Goal: Register for event/course

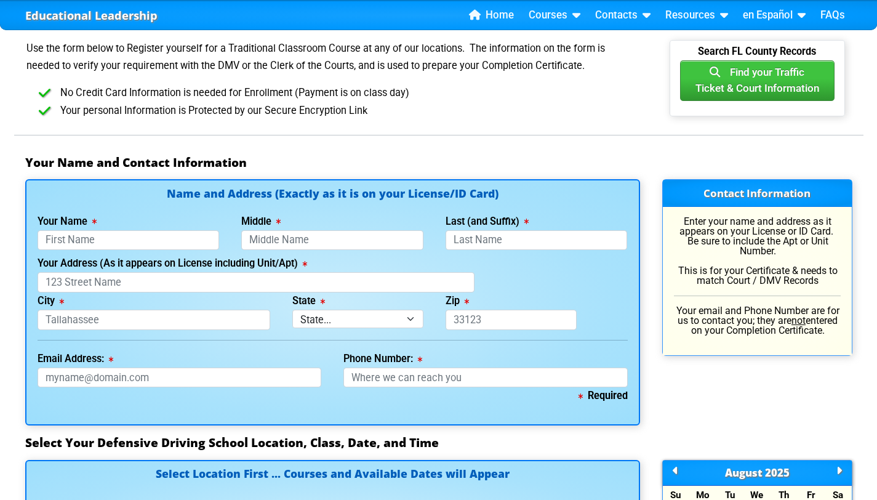
scroll to position [740, 0]
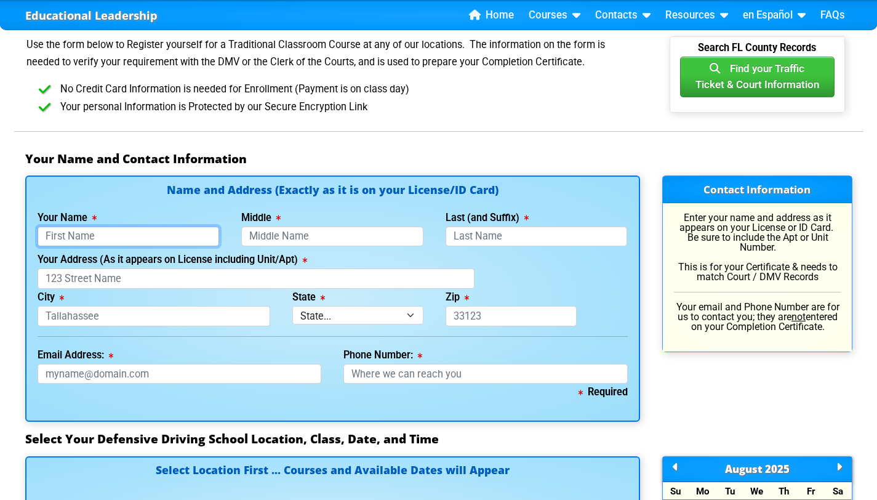
click at [205, 227] on input "Your Name" at bounding box center [129, 237] width 182 height 20
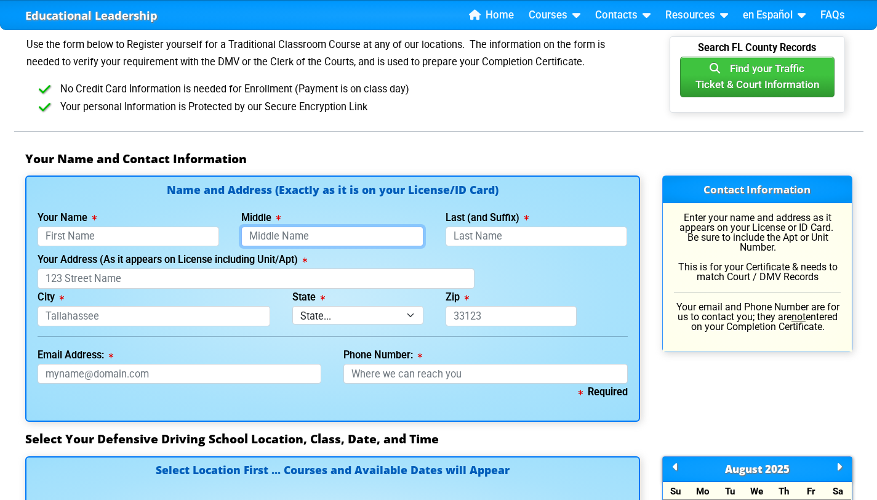
click at [288, 227] on input "Middle" at bounding box center [332, 237] width 182 height 20
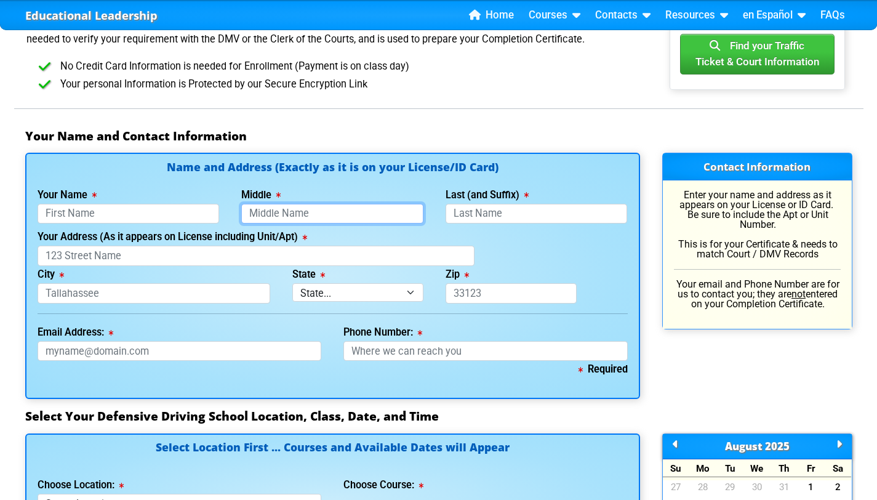
scroll to position [730, 0]
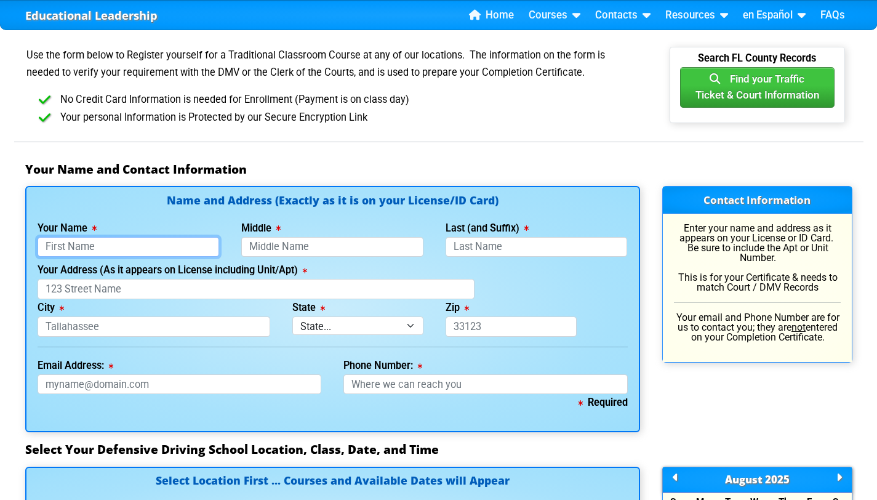
click at [203, 237] on input "Your Name" at bounding box center [129, 247] width 182 height 20
type input "[PERSON_NAME]"
type input "Grapa"
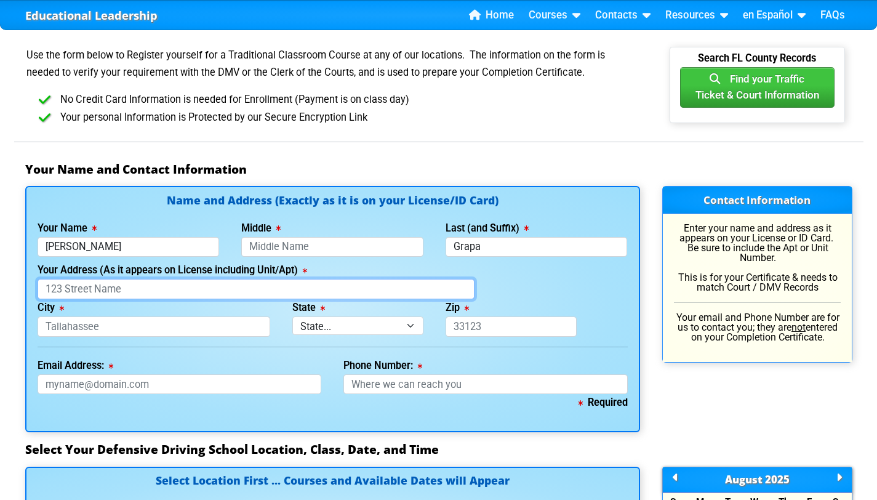
click at [123, 279] on input "Your Address (As it appears on License including Unit/Apt)" at bounding box center [256, 289] width 437 height 20
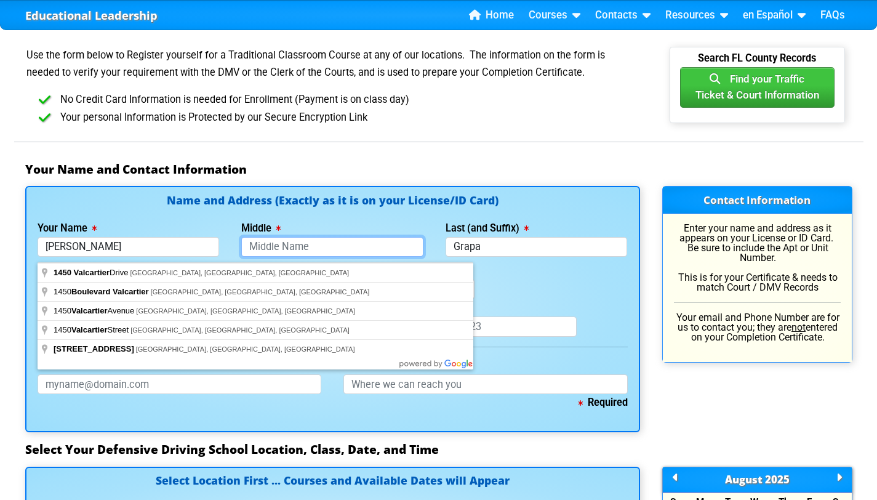
click at [276, 237] on input "Middle" at bounding box center [332, 247] width 182 height 20
click at [235, 279] on input "1450 valcartier" at bounding box center [256, 289] width 437 height 20
click at [278, 279] on input "1450 valcartier" at bounding box center [256, 289] width 437 height 20
click at [329, 279] on input "1450 valcartier" at bounding box center [256, 289] width 437 height 20
click at [320, 279] on input "1450 valcartier" at bounding box center [256, 289] width 437 height 20
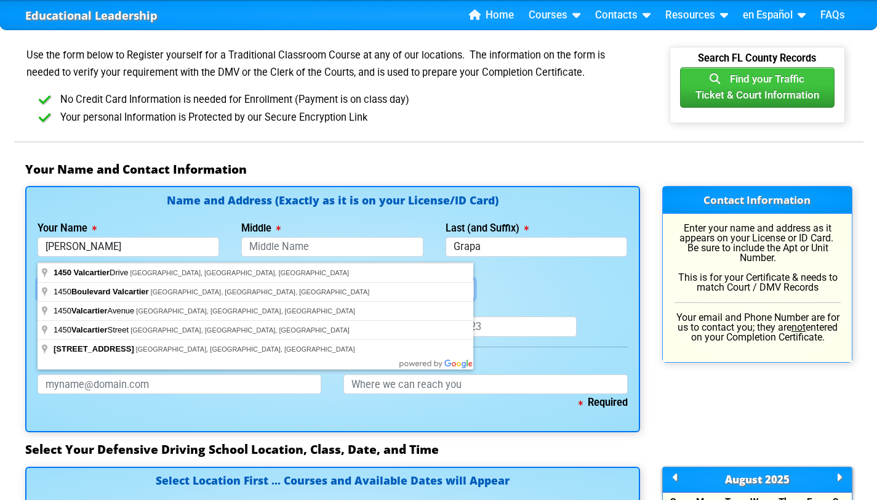
click at [320, 279] on input "1450 valcartier" at bounding box center [256, 289] width 437 height 20
type input "[STREET_ADDRESS]"
type input "Sunnyvale"
select select "{"fullName":"California","abbreviation":"CA","uniqueId":"c1711df0-c7c8-4a86-ad7…"
type input "94087"
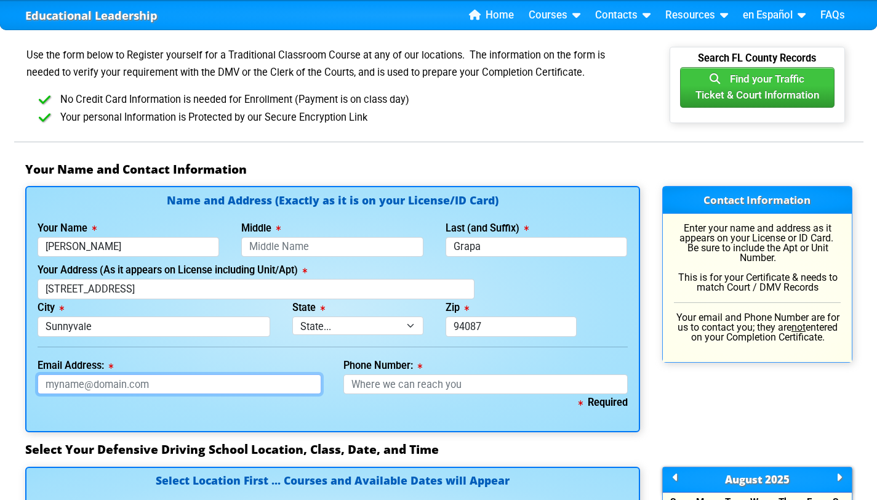
click at [240, 374] on input "Email Address:" at bounding box center [180, 384] width 284 height 20
type input "[EMAIL_ADDRESS][DOMAIN_NAME]"
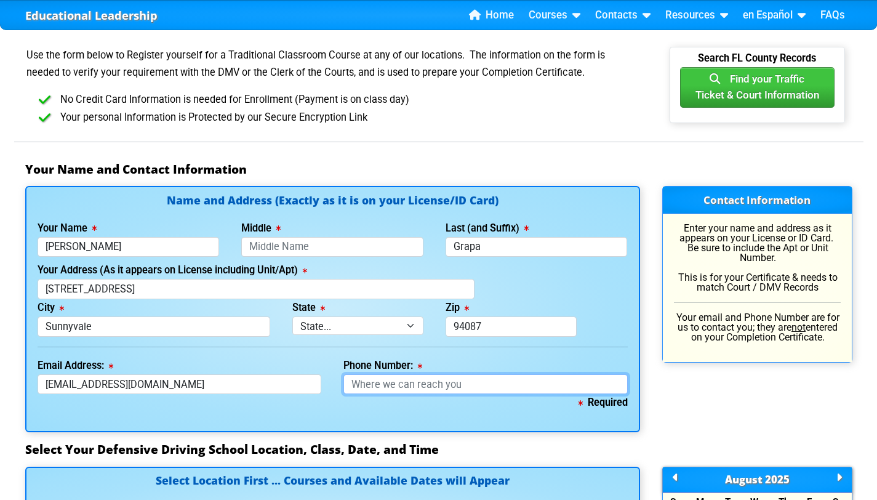
click at [374, 374] on input "Phone Number:" at bounding box center [486, 384] width 284 height 20
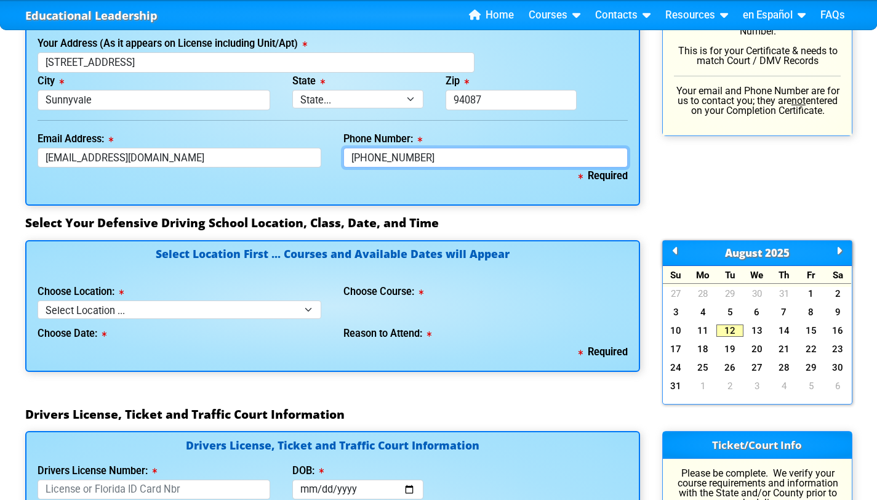
scroll to position [958, 0]
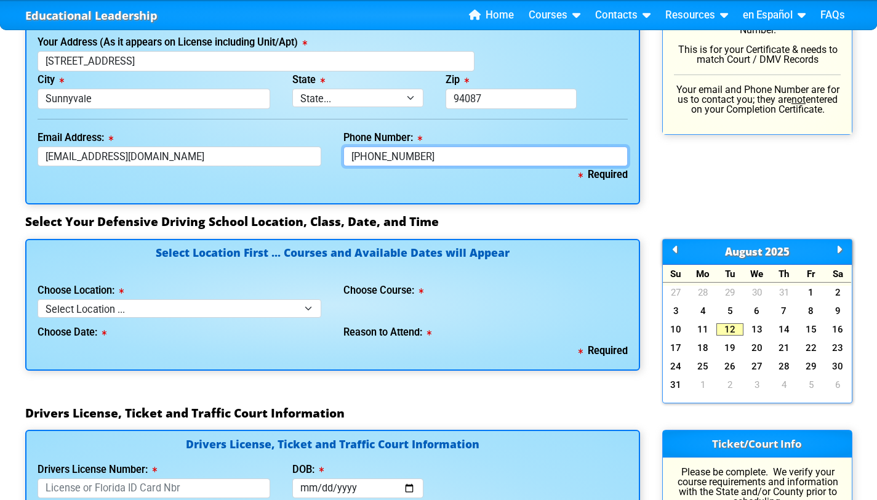
type input "[PHONE_NUMBER]"
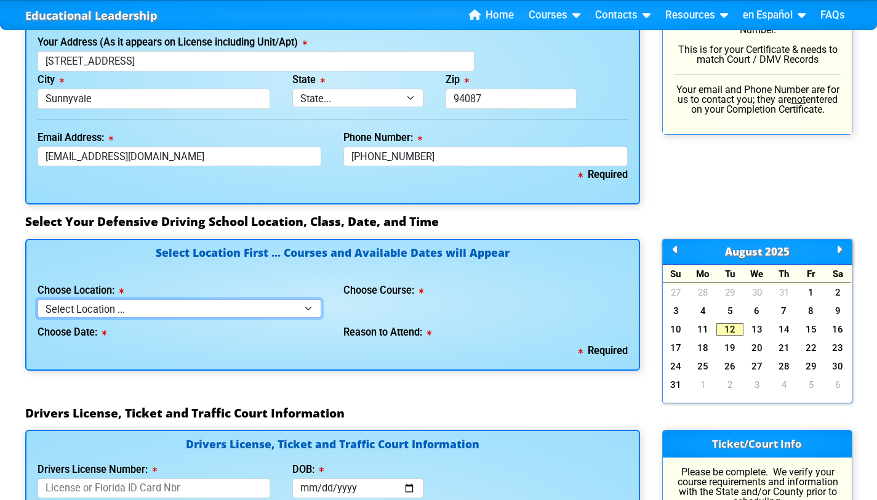
click at [251, 299] on select "Select Location ... Tampa Orlando Kissimmee [GEOGRAPHIC_DATA] - en español [GEO…" at bounding box center [180, 308] width 284 height 18
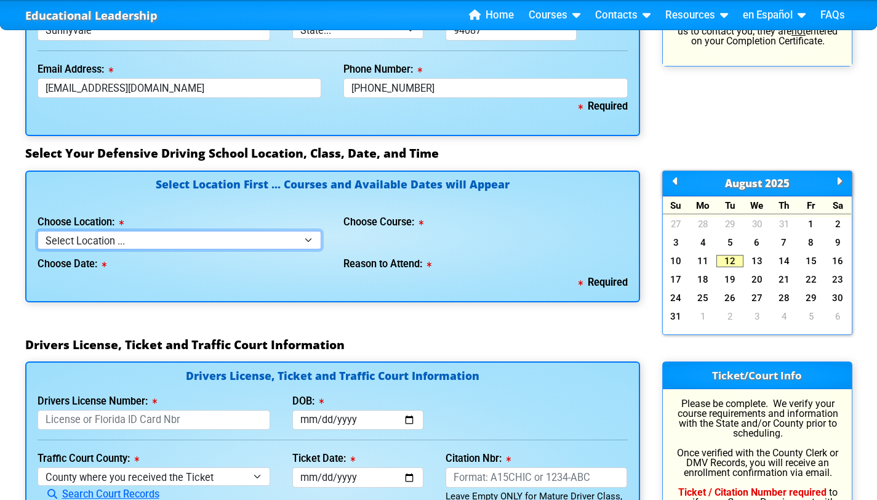
scroll to position [1041, 0]
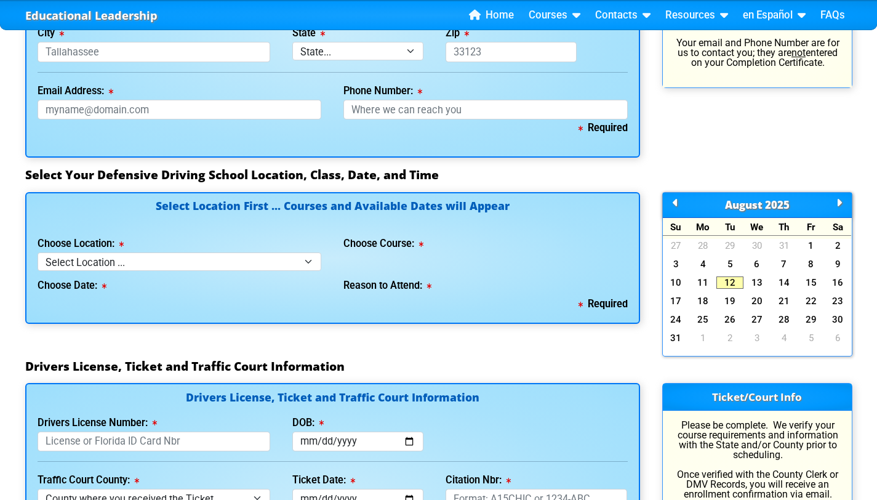
scroll to position [1007, 0]
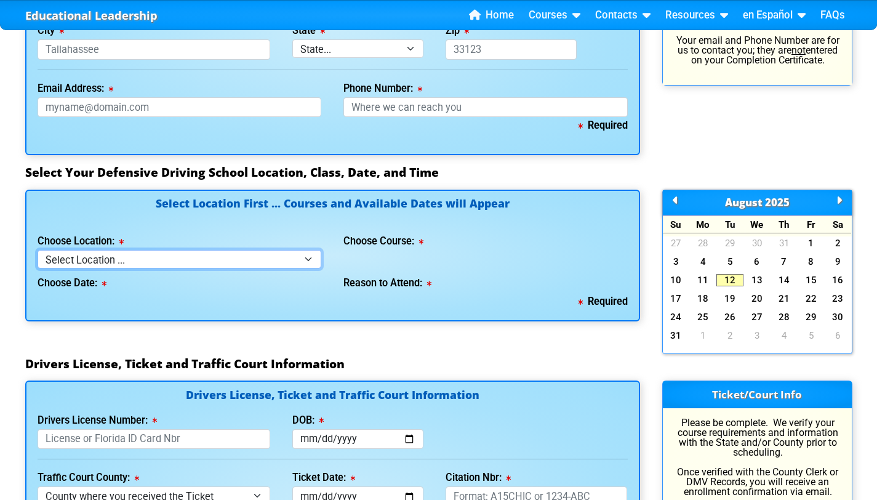
click at [210, 250] on select "Select Location ... Tampa Orlando Kissimmee [GEOGRAPHIC_DATA] - en español [GEO…" at bounding box center [180, 259] width 284 height 18
select select "3"
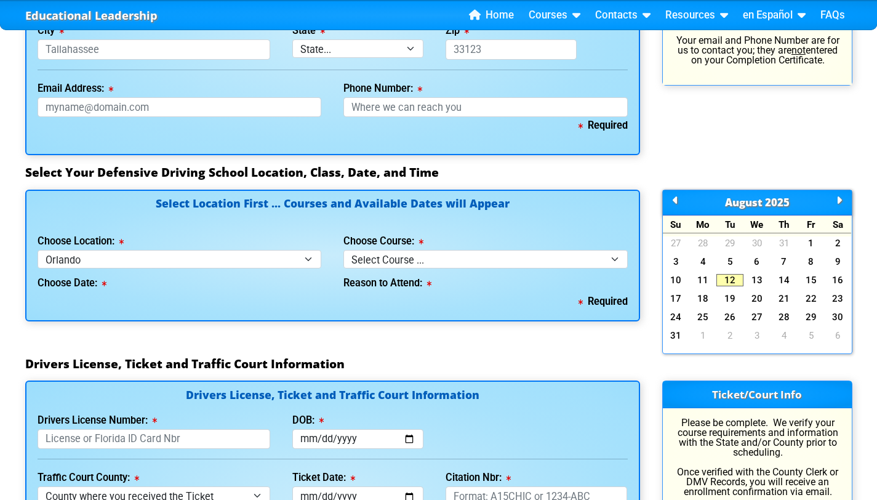
click at [503, 268] on div "Reason to Attend:" at bounding box center [486, 280] width 284 height 25
click at [503, 250] on select "Select Course ... 4 Hour Under 25 Class (STOP or Youthful Offender) 8 Hour Aggr…" at bounding box center [486, 259] width 284 height 18
select select "2"
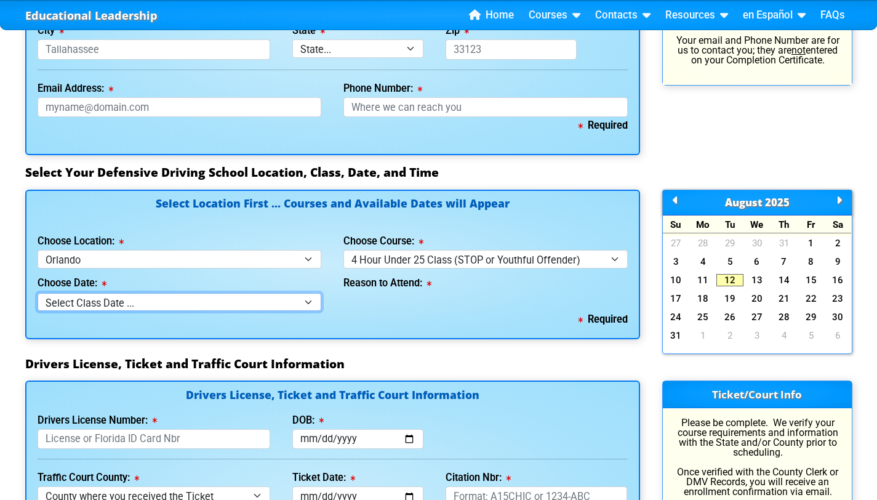
click at [296, 293] on select "Select Class Date ... [DATE] -- (Registration Closed - Class Full)" at bounding box center [180, 302] width 284 height 18
click at [382, 268] on div "Reason to Attend:" at bounding box center [486, 280] width 284 height 25
click at [382, 311] on div "Required" at bounding box center [333, 319] width 591 height 17
click at [299, 311] on div "Required" at bounding box center [333, 319] width 591 height 17
click at [299, 293] on select "Select Class Date ... [DATE] -- (Registration Closed - Class Full)" at bounding box center [180, 302] width 284 height 18
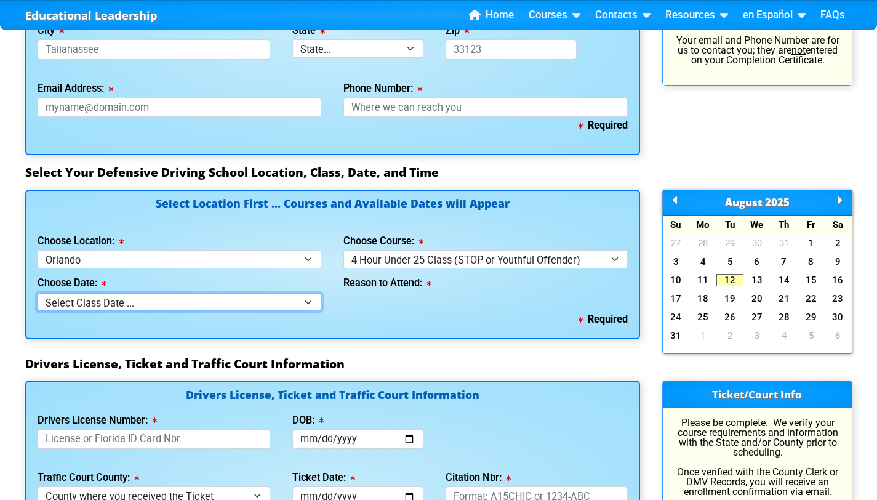
select select "08/02/2025, 8"
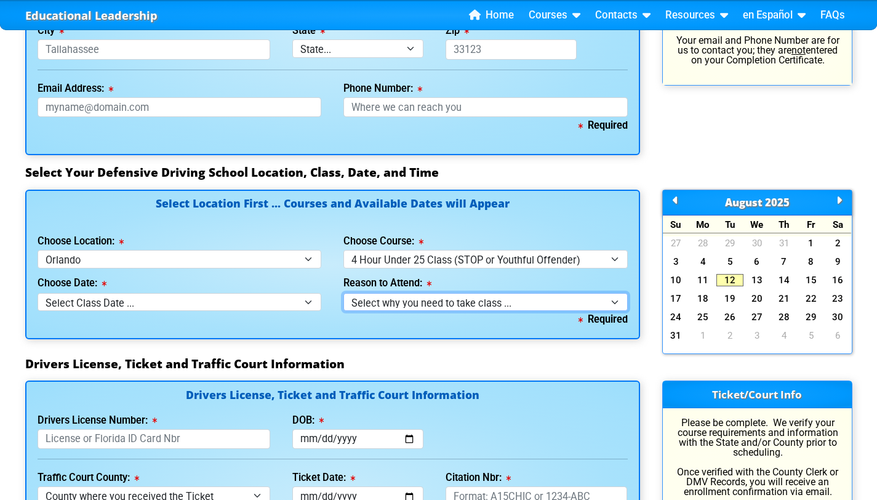
click at [405, 293] on select "Select why you need to take class ... Class Full - Please select another date o…" at bounding box center [486, 302] width 284 height 18
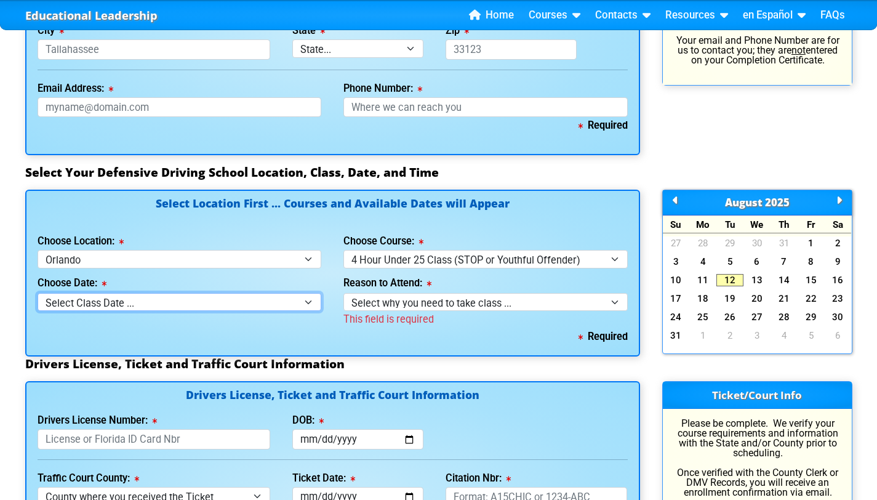
click at [308, 293] on select "Select Class Date ... [DATE] -- (Registration Closed - Class Full)" at bounding box center [180, 302] width 284 height 18
click at [761, 236] on div "27 28 29 30 31 1 2 3 4 5 6 7 8 9 10 11 12 13 14 15 16 17 18 19 20 21 22 23 24 2…" at bounding box center [757, 291] width 189 height 111
click at [761, 273] on div "13" at bounding box center [757, 280] width 27 height 14
click at [761, 274] on link "13" at bounding box center [757, 280] width 27 height 12
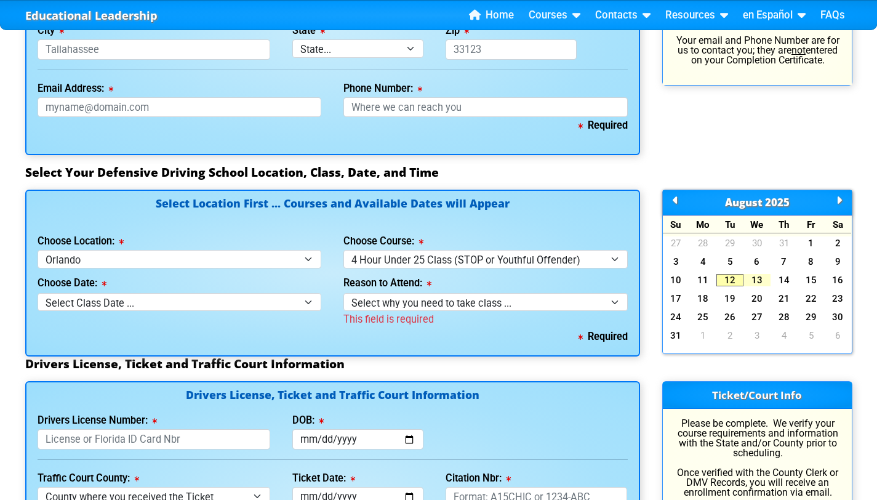
click at [767, 274] on link "13" at bounding box center [757, 280] width 27 height 12
click at [395, 293] on select "Select why you need to take class ... Class Full - Please select another date o…" at bounding box center [486, 302] width 284 height 18
select select
click at [299, 293] on select "Select Class Date ... [DATE] -- (Registration Closed - Class Full)" at bounding box center [180, 302] width 284 height 18
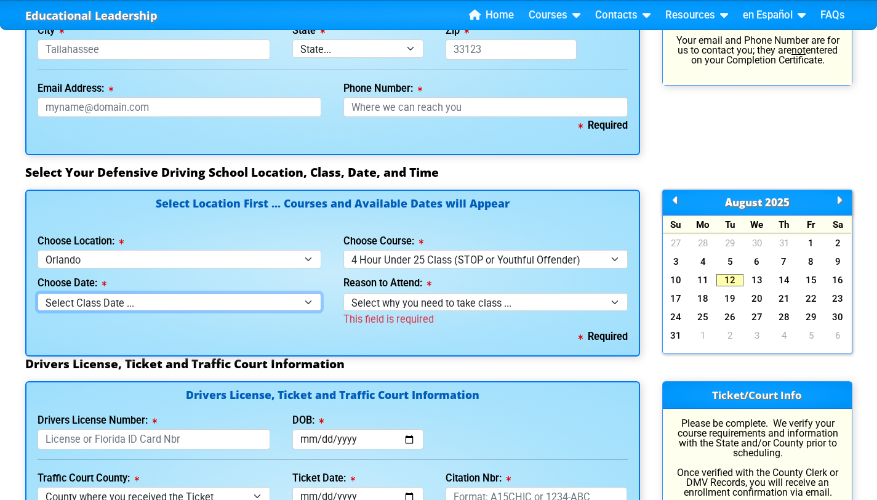
select select
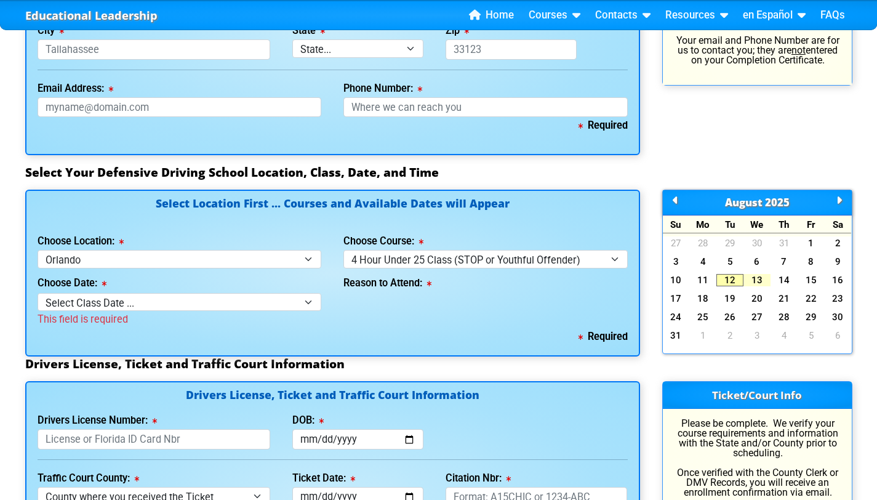
click at [760, 274] on link "13" at bounding box center [757, 280] width 27 height 12
click at [840, 200] on icon at bounding box center [840, 200] width 6 height 1
click at [677, 200] on icon at bounding box center [676, 200] width 6 height 1
click at [764, 274] on link "13" at bounding box center [757, 280] width 27 height 12
click at [773, 249] on div "27 28 29 30 31 1 2 3 4 5 6 7 8 9 10 11 12 13 14 15 16 17 18 19 20 21 22 23 24 2…" at bounding box center [757, 291] width 189 height 111
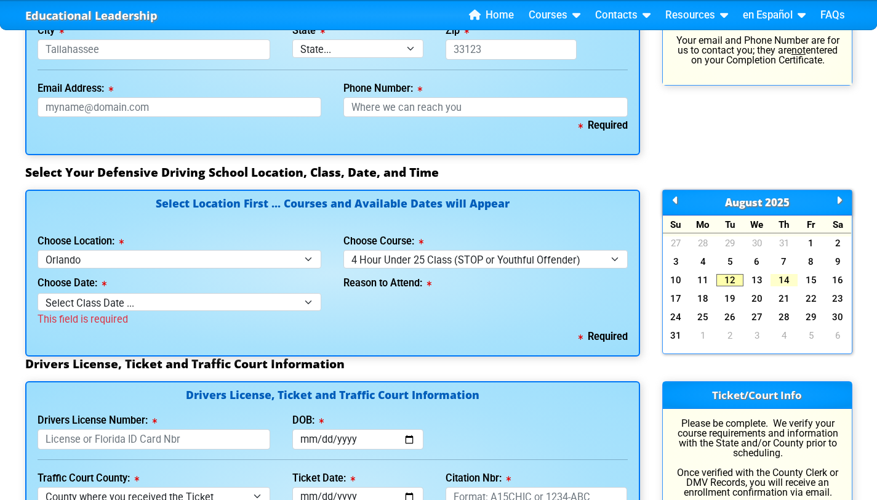
click at [788, 274] on link "14" at bounding box center [784, 280] width 27 height 12
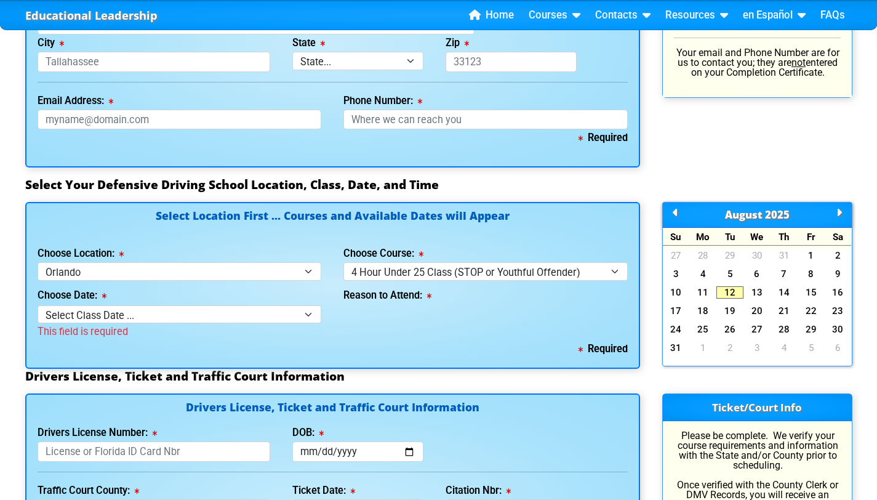
scroll to position [1084, 0]
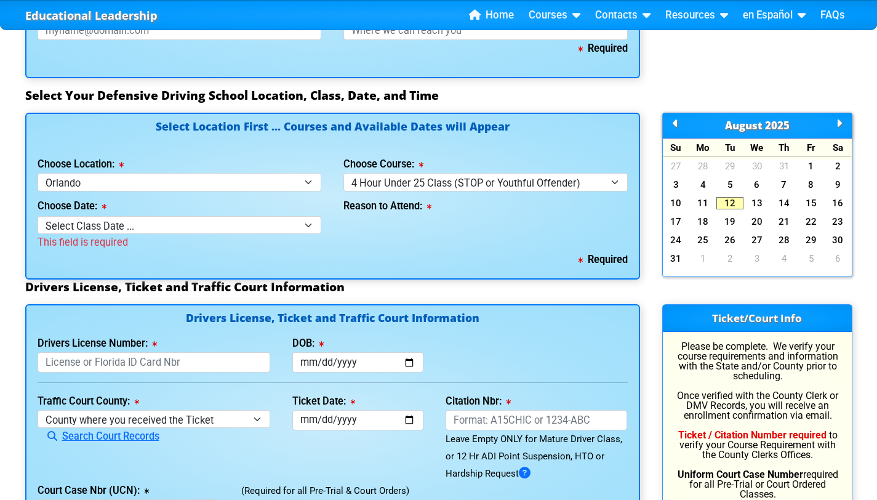
click at [754, 159] on div "27 28 29 30 31 1 2 3 4 5 6 7 8 9 10 11 12 13 14 15 16 17 18 19 20 21 22 23 24 2…" at bounding box center [757, 214] width 189 height 111
click at [762, 197] on link "13" at bounding box center [757, 203] width 27 height 12
click at [757, 216] on link "20" at bounding box center [757, 222] width 27 height 12
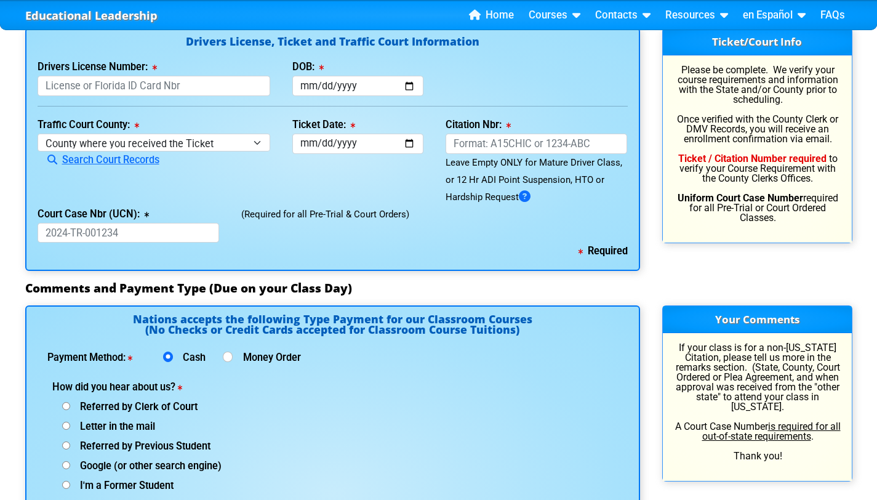
scroll to position [1365, 0]
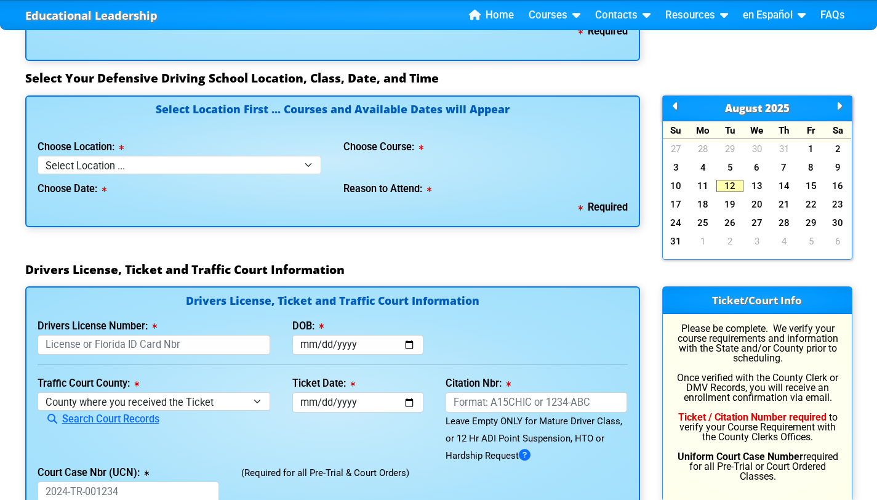
scroll to position [866, 0]
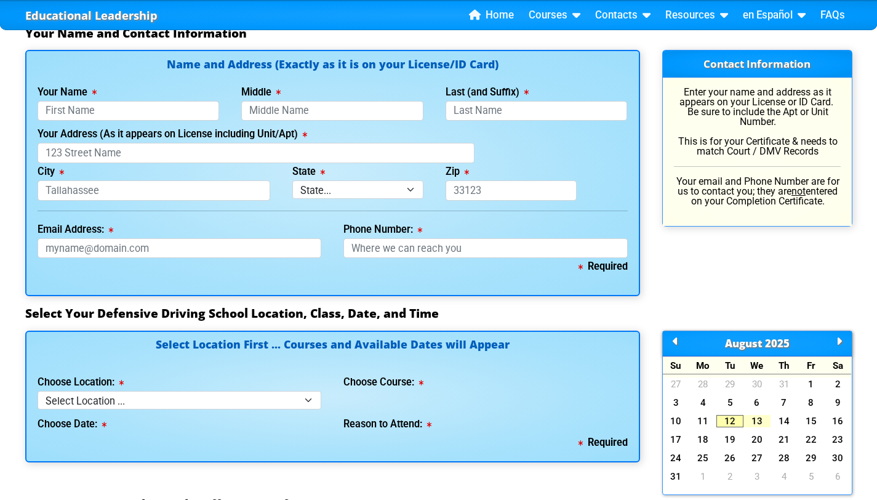
click at [753, 415] on link "13" at bounding box center [757, 421] width 27 height 12
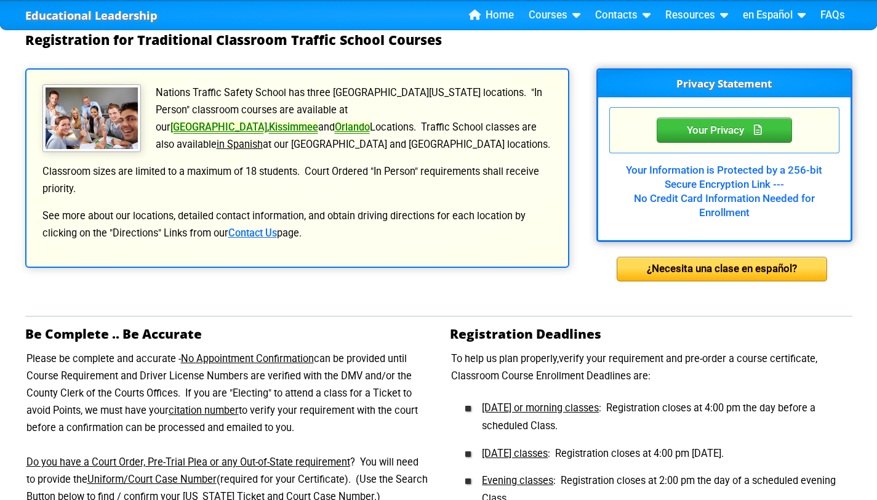
scroll to position [0, 0]
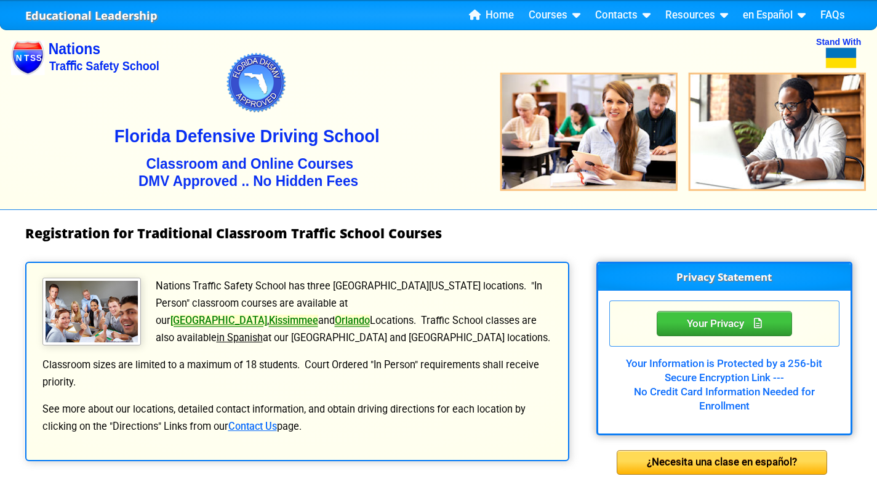
select select
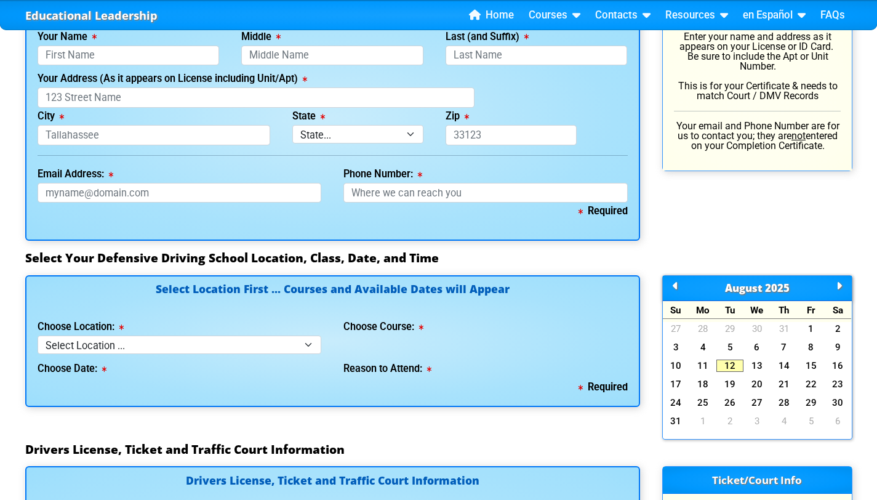
scroll to position [929, 0]
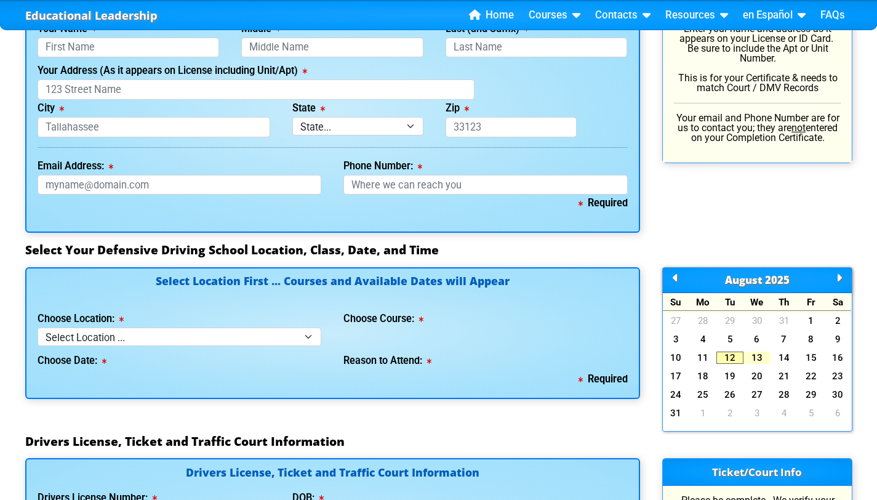
click at [756, 352] on link "13" at bounding box center [757, 358] width 27 height 12
click at [765, 370] on link "20" at bounding box center [757, 376] width 27 height 12
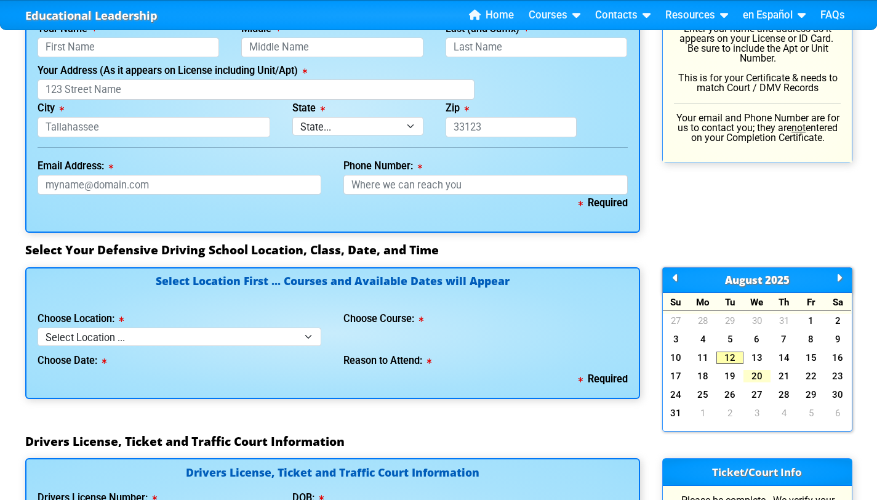
click at [764, 370] on link "20" at bounding box center [757, 376] width 27 height 12
click at [777, 328] on div "27 28 29 30 31 1 2 3 4 5 6 7 8 9 10 11 12 13 14 15 16 17 18 19 20 21 22 23 24 2…" at bounding box center [757, 369] width 189 height 111
click at [783, 352] on link "14" at bounding box center [784, 358] width 27 height 12
click at [843, 268] on div "[DATE]" at bounding box center [757, 280] width 189 height 25
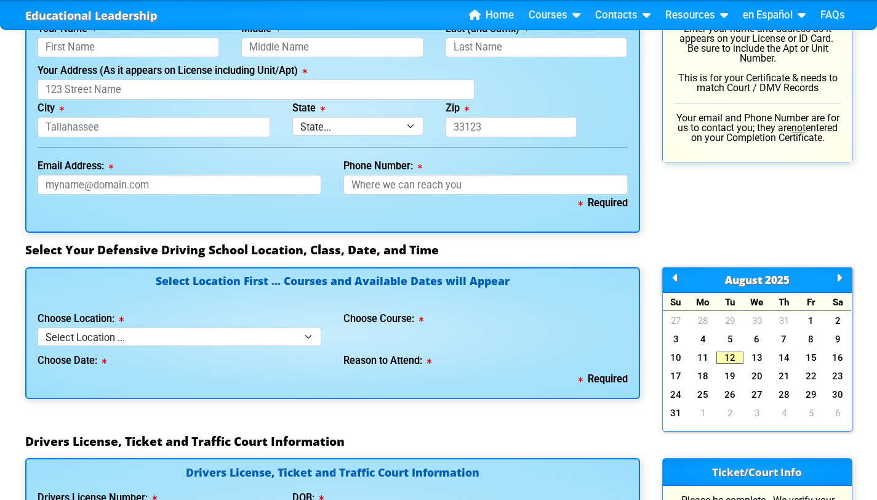
click at [838, 278] on icon at bounding box center [840, 278] width 6 height 1
click at [735, 315] on link "2" at bounding box center [730, 321] width 27 height 12
click at [733, 333] on link "9" at bounding box center [730, 339] width 27 height 12
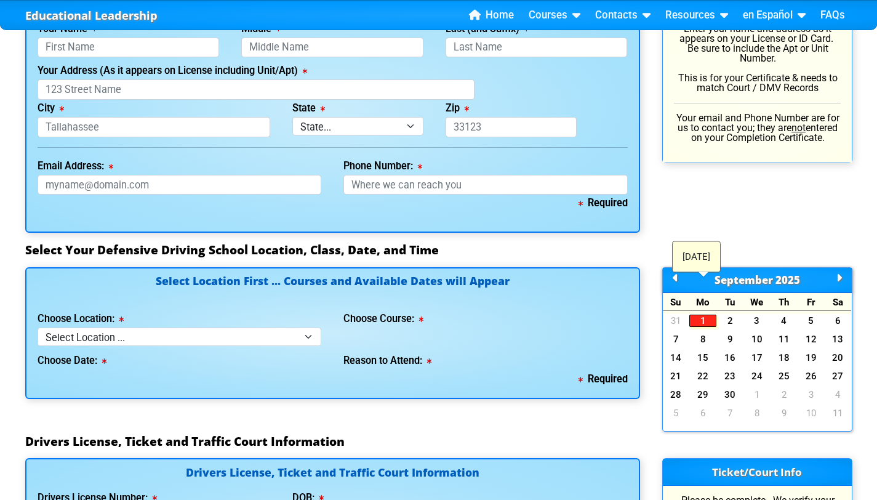
click at [698, 315] on link "1" at bounding box center [703, 321] width 27 height 12
click at [726, 315] on link "2" at bounding box center [730, 321] width 27 height 12
click at [709, 315] on link "1" at bounding box center [703, 321] width 27 height 12
click at [842, 268] on div "[DATE]" at bounding box center [757, 280] width 189 height 25
click at [839, 278] on icon at bounding box center [840, 278] width 6 height 1
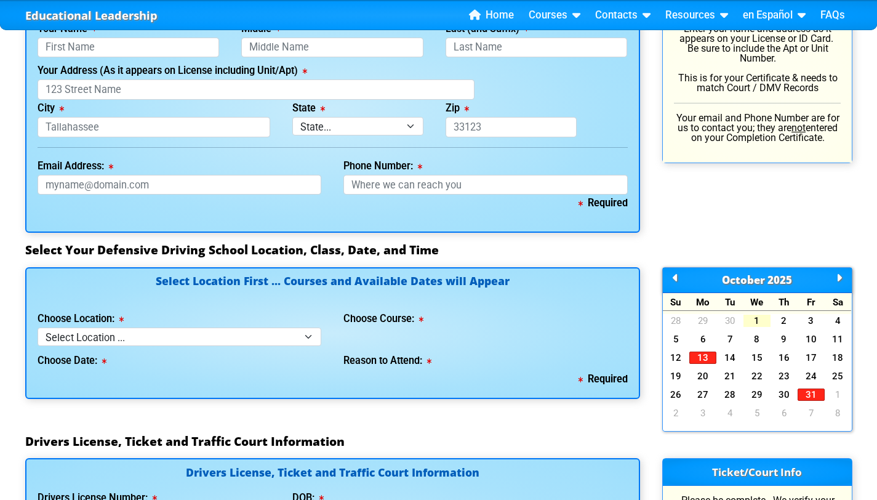
click at [760, 315] on link "1" at bounding box center [757, 321] width 27 height 12
click at [685, 268] on div "[DATE]" at bounding box center [757, 280] width 189 height 25
click at [670, 268] on div "[DATE]" at bounding box center [757, 280] width 189 height 25
click at [675, 278] on icon at bounding box center [676, 278] width 6 height 1
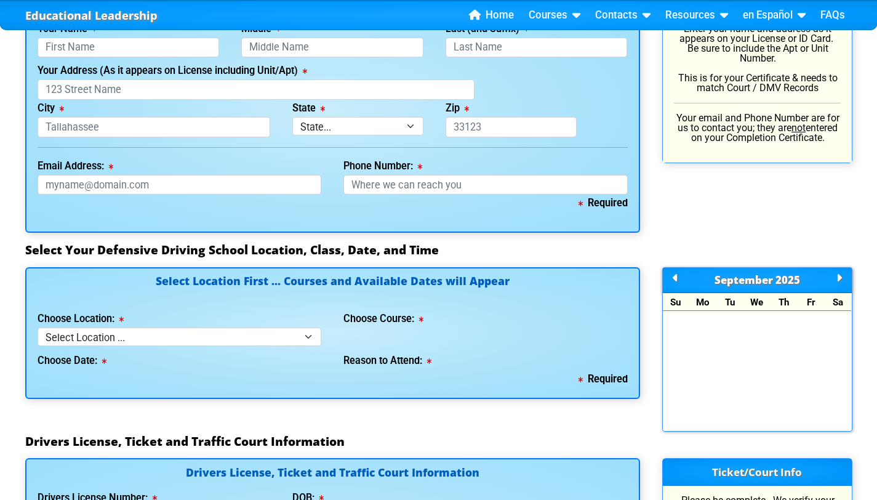
click at [675, 278] on icon at bounding box center [676, 278] width 6 height 1
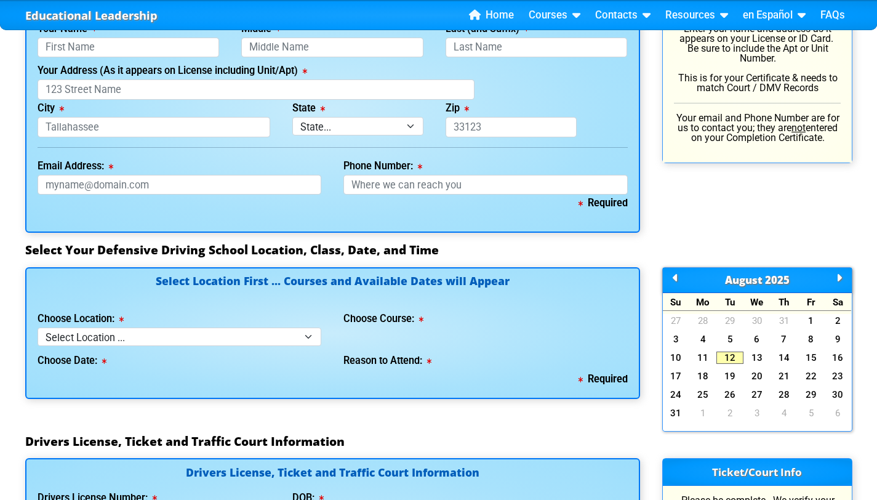
click at [261, 371] on div "Required" at bounding box center [333, 379] width 591 height 17
click at [278, 328] on select "Select Location ... Tampa Orlando Kissimmee [GEOGRAPHIC_DATA] - en español [GEO…" at bounding box center [180, 337] width 284 height 18
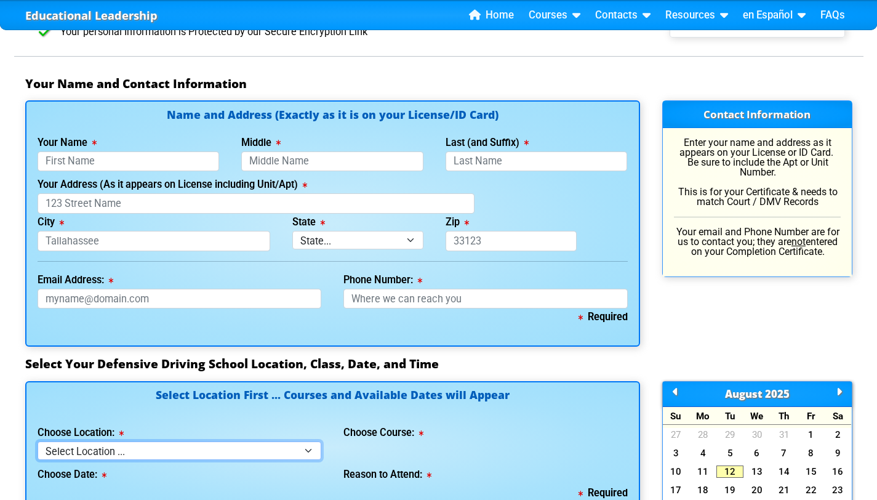
scroll to position [781, 0]
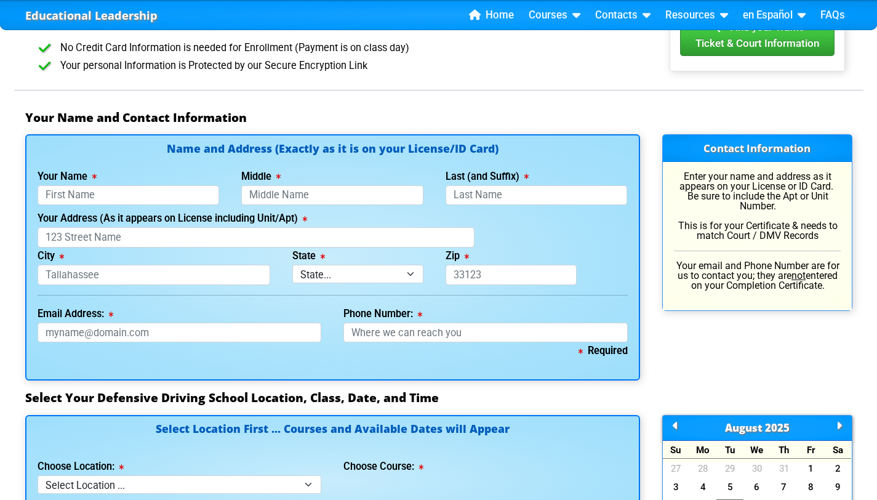
click at [161, 170] on div "Name and Address (Exactly as it is on your License/ID Card) Your Name This fiel…" at bounding box center [332, 257] width 615 height 247
click at [161, 185] on input "Your Name" at bounding box center [129, 195] width 182 height 20
type input "[PERSON_NAME]"
type input "Grapa"
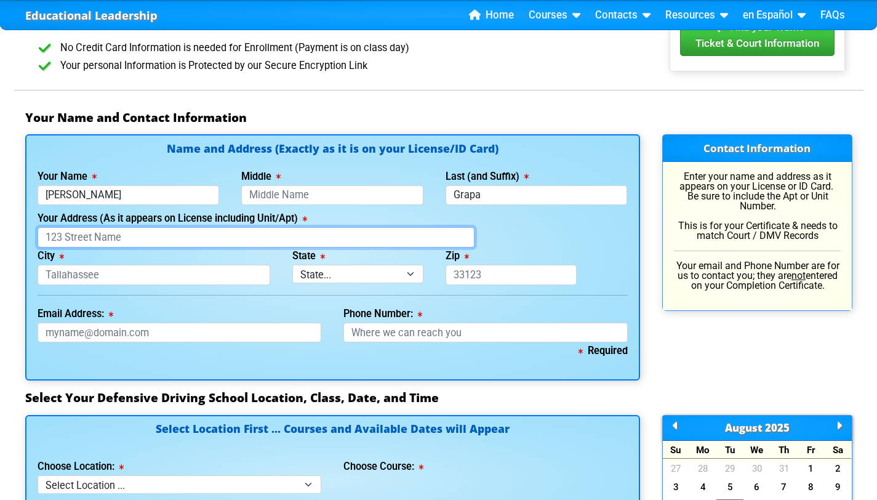
type input "[STREET_ADDRESS]"
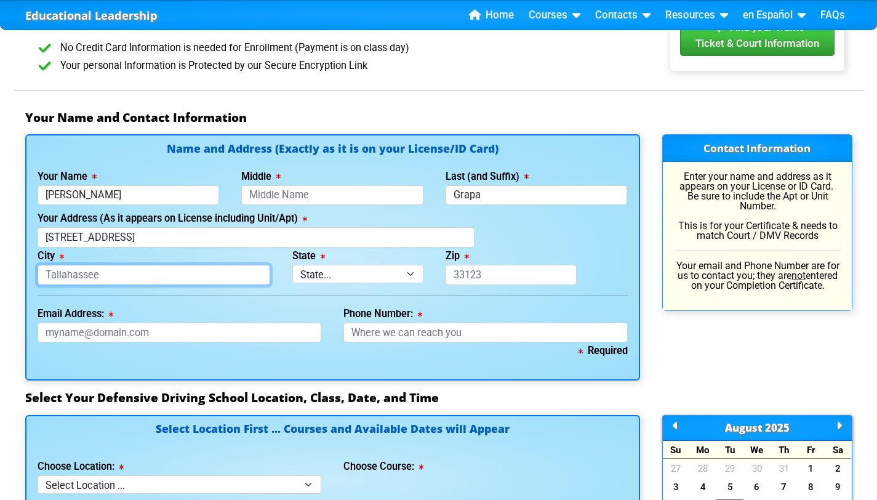
type input "Sunnyvale"
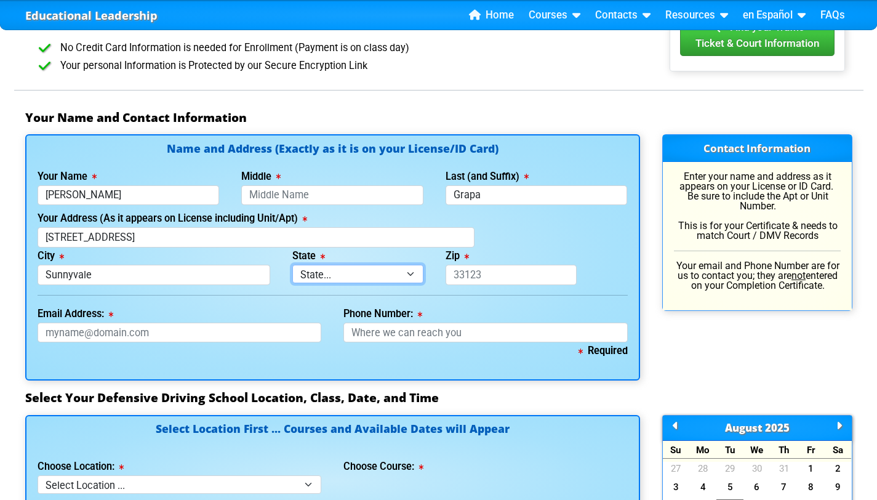
select select "{"fullName":"[US_STATE]","abbreviation":"CA","uniqueId":"c1711df0-c7c8-4a86-ad7…"
type input "94087"
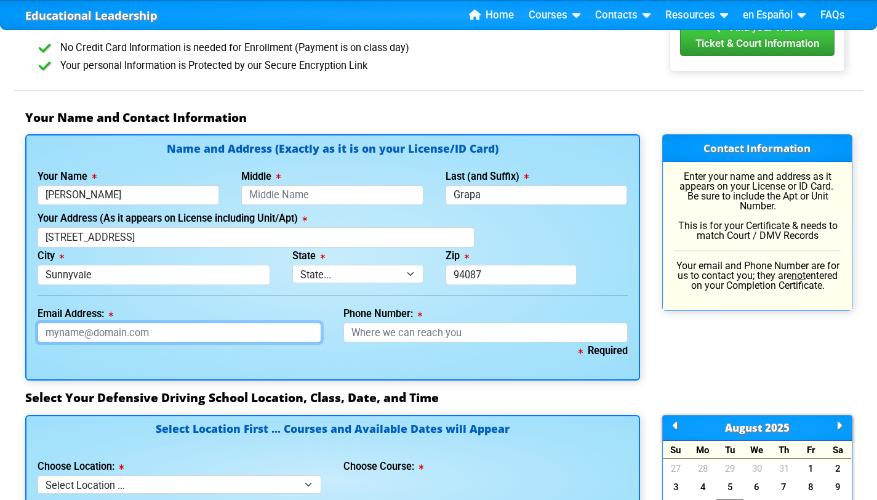
type input "[EMAIL_ADDRESS][DOMAIN_NAME]"
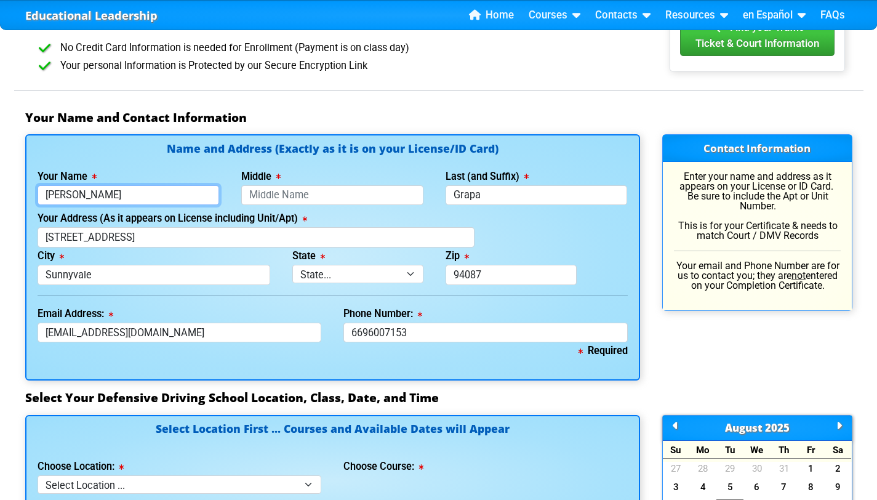
type input "[PHONE_NUMBER]"
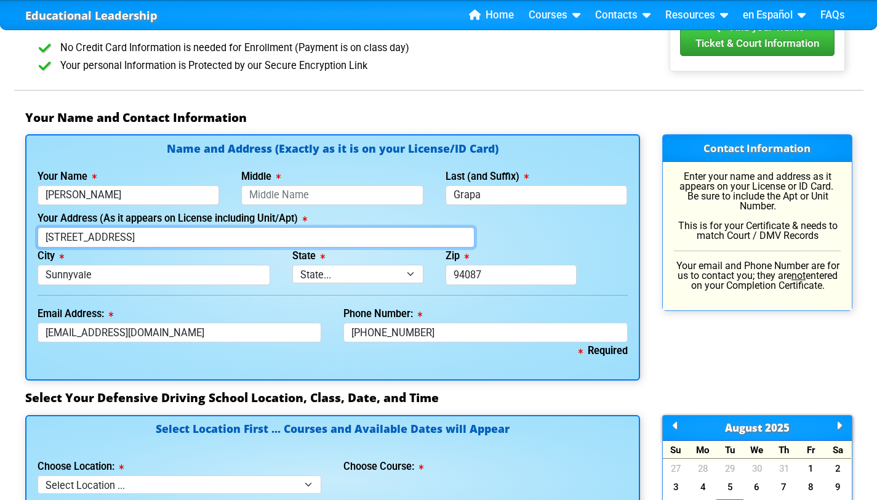
click at [165, 227] on input "[STREET_ADDRESS]" at bounding box center [256, 237] width 437 height 20
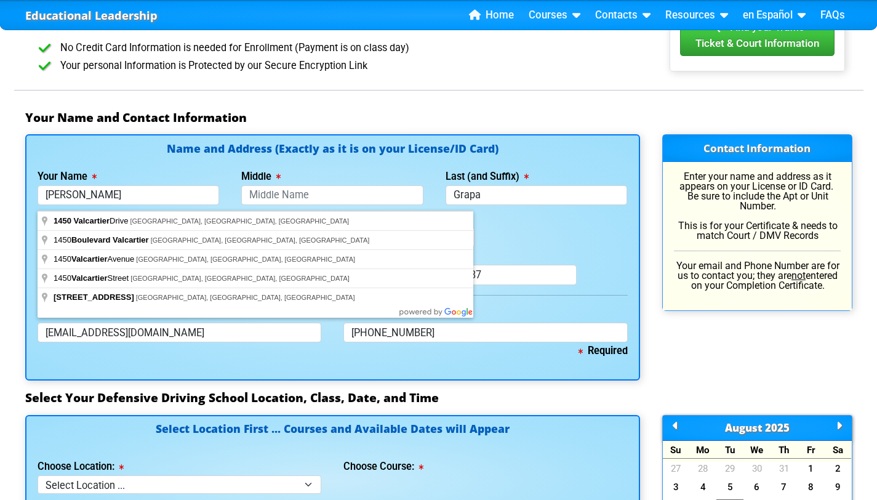
type input "[STREET_ADDRESS]"
type input "Sunnyvale"
select select "{"fullName":"[US_STATE]","abbreviation":"CA","uniqueId":"c1711df0-c7c8-4a86-ad7…"
type input "94087"
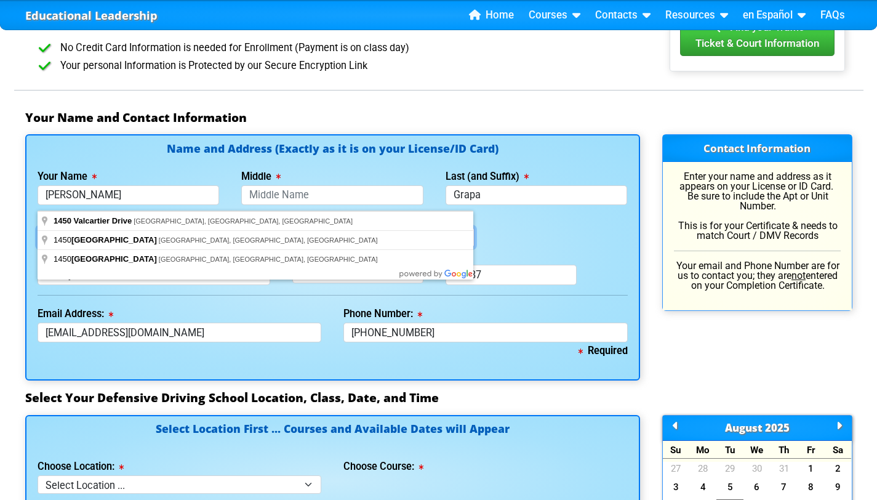
drag, startPoint x: 200, startPoint y: 208, endPoint x: 0, endPoint y: 177, distance: 202.4
click at [0, 177] on div "Educational Leadership Home Courses Certified Defensive Driving Courses 4-Hour …" at bounding box center [438, 379] width 877 height 2247
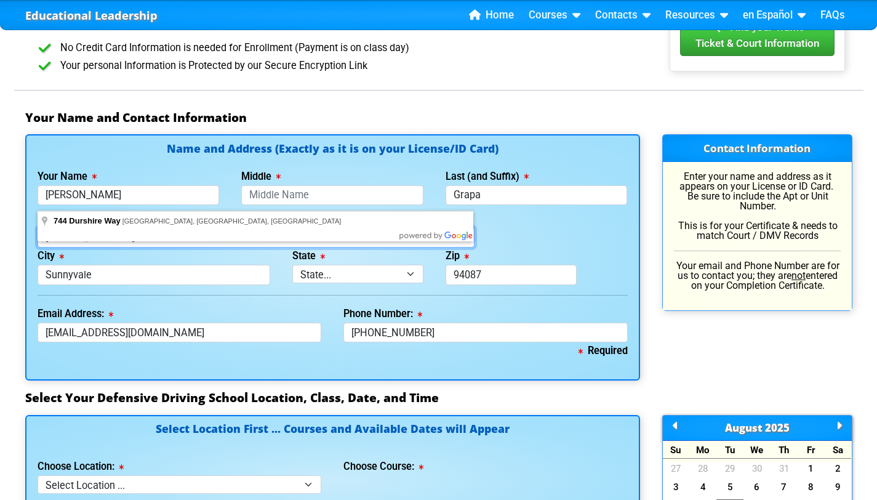
type input "[STREET_ADDRESS]"
click at [237, 234] on body "Educational Leadership Home Courses Certified Defensive Driving Courses 4-Hour …" at bounding box center [438, 402] width 877 height 2292
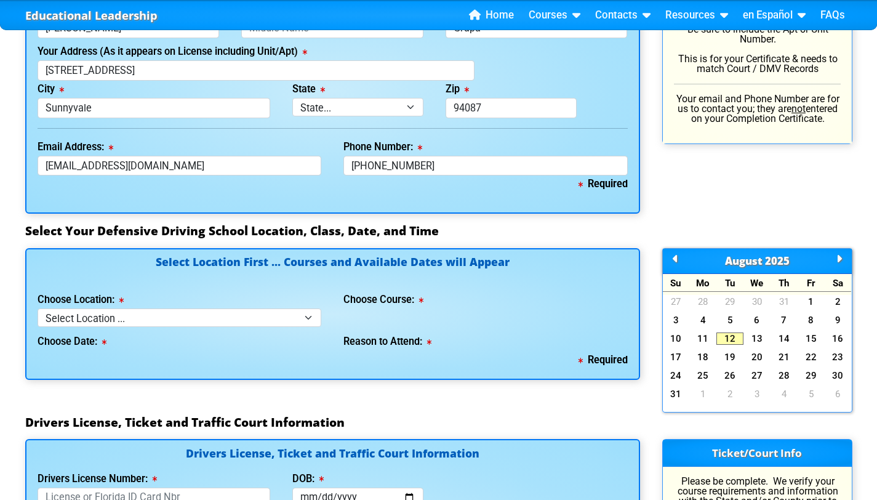
scroll to position [968, 0]
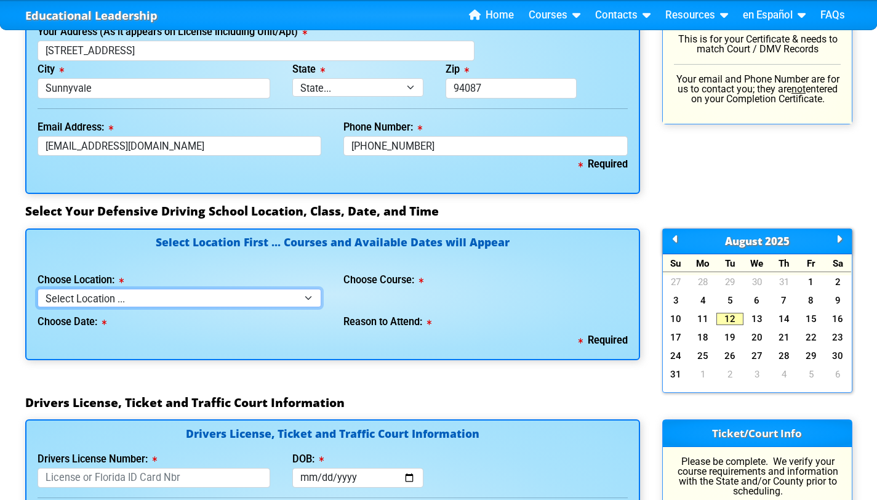
click at [237, 289] on select "Select Location ... Tampa Orlando Kissimmee [GEOGRAPHIC_DATA] - en español [GEO…" at bounding box center [180, 298] width 284 height 18
select select "3"
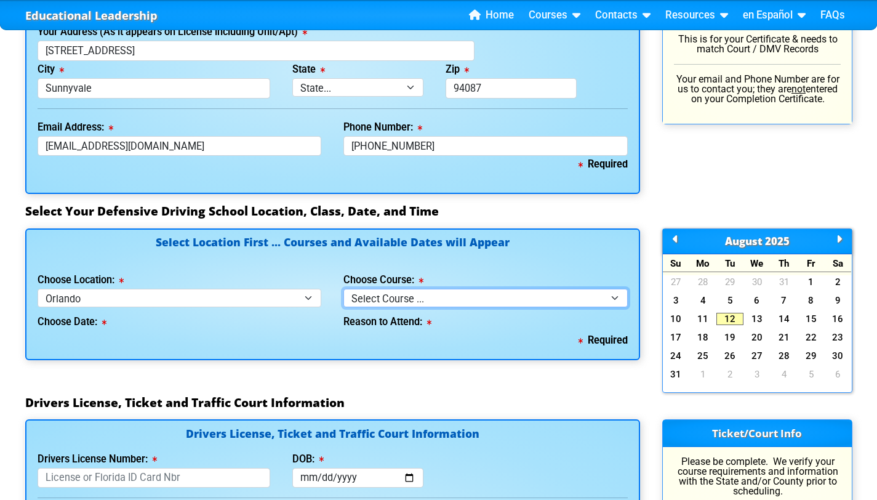
click at [392, 289] on select "Select Course ... 4 Hour Under 25 Class (STOP or Youthful Offender) 8 Hour Aggr…" at bounding box center [486, 298] width 284 height 18
select select "2"
select select
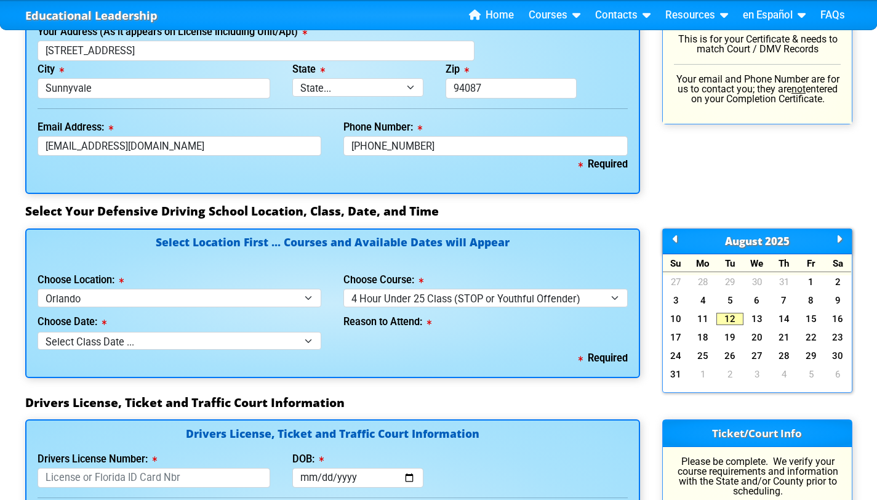
click at [219, 307] on div "Choose Date: Select Class Date ... [DATE] -- (Registration Closed - Class Full)…" at bounding box center [180, 328] width 284 height 42
click at [219, 332] on select "Select Class Date ... [DATE] -- (Registration Closed - Class Full)" at bounding box center [180, 341] width 284 height 18
click at [248, 307] on div "Choose Date: Select Class Date ... [DATE] -- (Registration Closed - Class Full)…" at bounding box center [180, 328] width 284 height 42
click at [249, 332] on select "Select Class Date ... [DATE] -- (Registration Closed - Class Full)" at bounding box center [180, 341] width 284 height 18
click at [841, 239] on icon at bounding box center [840, 239] width 6 height 1
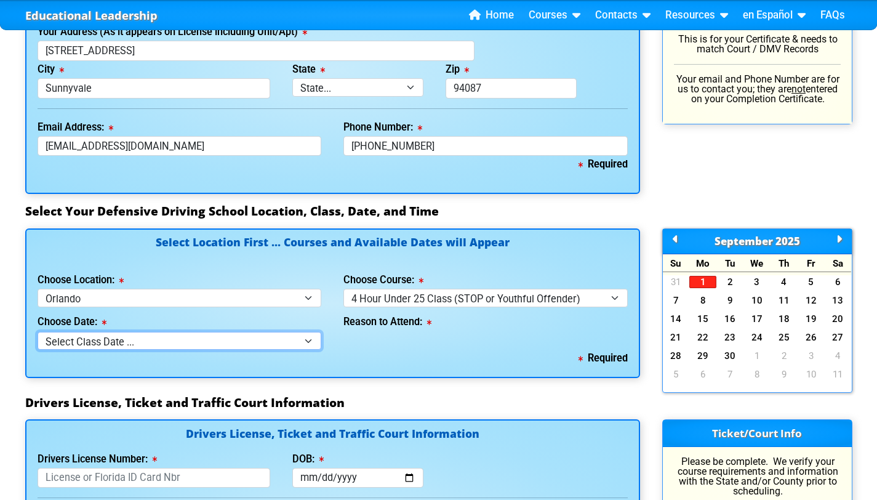
click at [300, 332] on select "Select Class Date ... [DATE] -- (Registration Closed - Class Full)" at bounding box center [180, 341] width 284 height 18
click at [671, 229] on div "[DATE]" at bounding box center [757, 241] width 189 height 25
click at [680, 229] on div "[DATE]" at bounding box center [757, 241] width 189 height 25
click at [675, 239] on icon at bounding box center [676, 239] width 6 height 1
click at [302, 332] on select "Select Class Date ... [DATE] -- (Registration Closed - Class Full)" at bounding box center [180, 341] width 284 height 18
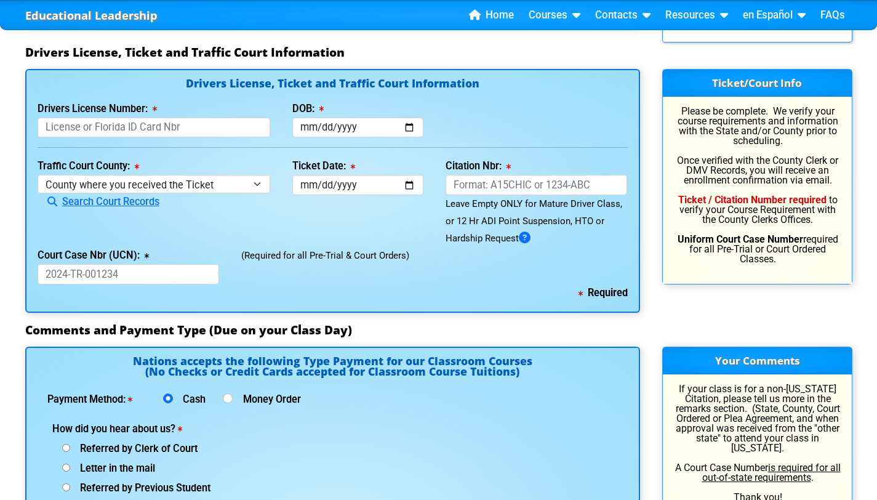
scroll to position [1333, 0]
